Goal: Navigation & Orientation: Go to known website

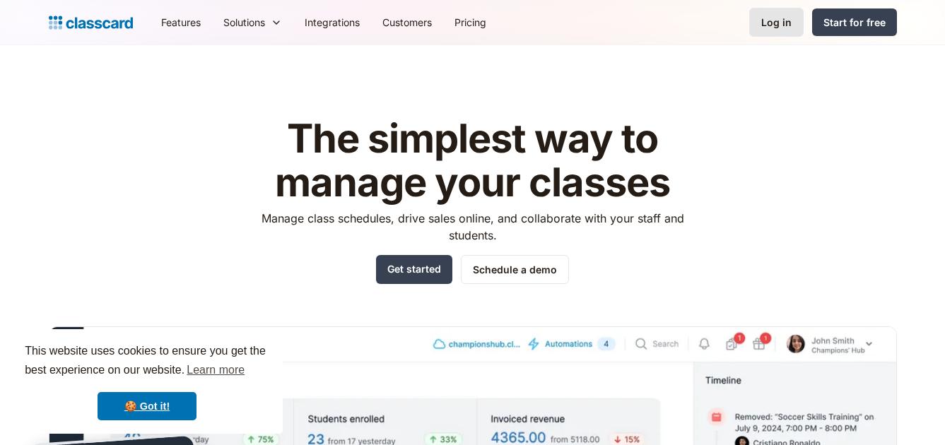
click at [763, 19] on div "Log in" at bounding box center [776, 22] width 30 height 15
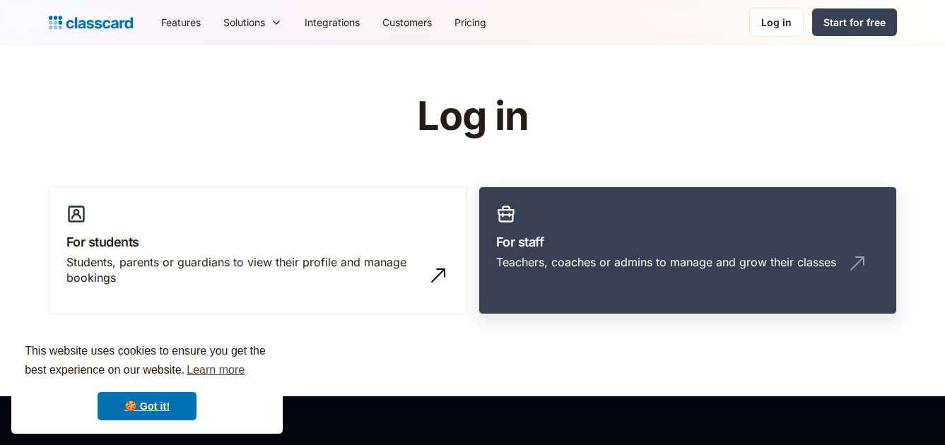
click at [525, 189] on link "For staff Teachers, coaches or admins to manage and grow their classes" at bounding box center [688, 251] width 419 height 129
